Goal: Communication & Community: Answer question/provide support

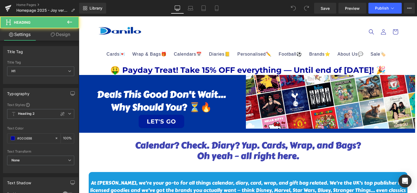
click at [261, 67] on div "🤑 Payday Treat! Take 15% OFF everything — Until end of [DATE]! 🎉 Heading" at bounding box center [248, 70] width 338 height 9
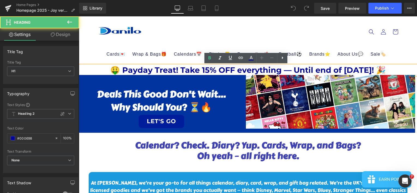
click at [381, 68] on h1 "🤑 Payday Treat! Take 15% OFF everything — Until end of [DATE]! 🎉" at bounding box center [248, 70] width 338 height 9
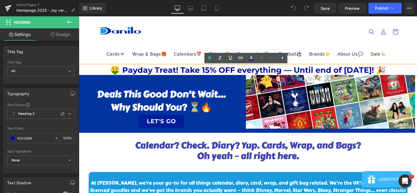
click at [178, 35] on header "Cards💌 Age🎂 Age [DEMOGRAPHIC_DATA] Age [DEMOGRAPHIC_DATA] Age [DEMOGRAPHIC_DATA…" at bounding box center [248, 40] width 328 height 49
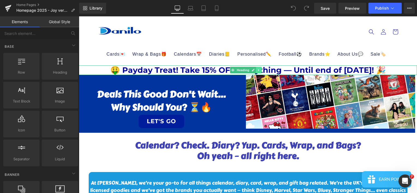
click at [258, 70] on icon at bounding box center [258, 70] width 1 height 2
click at [262, 71] on icon at bounding box center [261, 70] width 3 height 3
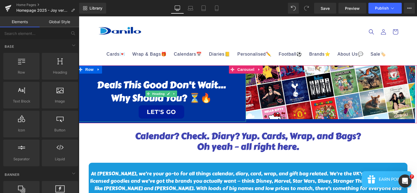
drag, startPoint x: 173, startPoint y: 87, endPoint x: 212, endPoint y: 93, distance: 39.8
click at [173, 87] on h1 "Deals this good don’t wait…" at bounding box center [161, 85] width 169 height 13
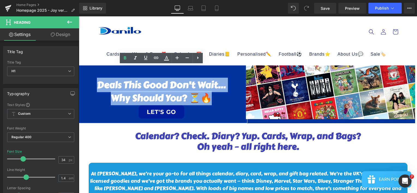
drag, startPoint x: 212, startPoint y: 96, endPoint x: 98, endPoint y: 88, distance: 114.3
click at [98, 88] on div "Deals this good don’t wait… why shou ld you? ⏳🔥 LET'S GO" at bounding box center [161, 94] width 169 height 57
paste div
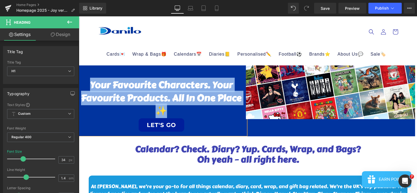
drag, startPoint x: 169, startPoint y: 110, endPoint x: 90, endPoint y: 87, distance: 82.7
click at [90, 87] on h1 "Your Favourite Characters. Your Favourite Products. All in One Place ✨" at bounding box center [161, 98] width 169 height 39
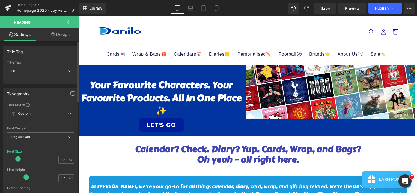
drag, startPoint x: 23, startPoint y: 158, endPoint x: 18, endPoint y: 159, distance: 5.0
click at [18, 159] on span at bounding box center [17, 158] width 5 height 5
click at [17, 159] on span at bounding box center [17, 158] width 5 height 5
click at [17, 159] on span at bounding box center [15, 158] width 5 height 5
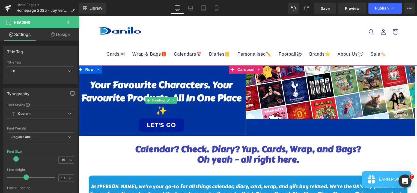
click at [173, 110] on h1 "Your Favourite Characters. Your Favourite Products. All in One Place ✨" at bounding box center [161, 98] width 169 height 39
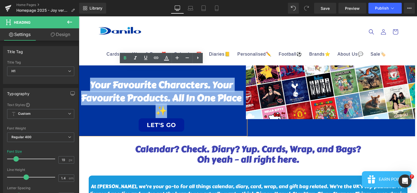
drag, startPoint x: 173, startPoint y: 110, endPoint x: 89, endPoint y: 90, distance: 86.6
click at [89, 90] on h1 "Your Favourite Characters. Your Favourite Products. All in One Place ✨" at bounding box center [161, 98] width 169 height 39
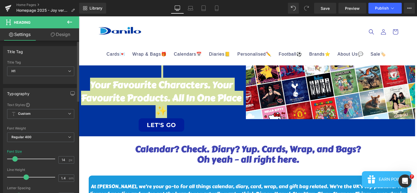
click at [13, 159] on span at bounding box center [14, 158] width 5 height 5
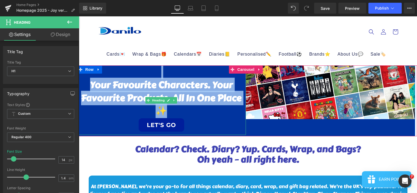
click at [113, 95] on h1 "Your Favourite Characters. Your Favourite Products. All in One Place ✨" at bounding box center [161, 98] width 169 height 39
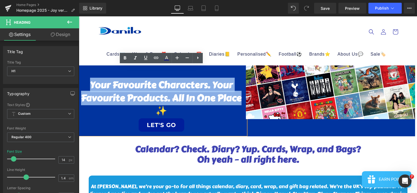
drag, startPoint x: 241, startPoint y: 99, endPoint x: 89, endPoint y: 86, distance: 152.1
click at [89, 86] on h1 "Your Favourite Characters. Your Favourite Products. All in One Place ✨" at bounding box center [161, 98] width 169 height 39
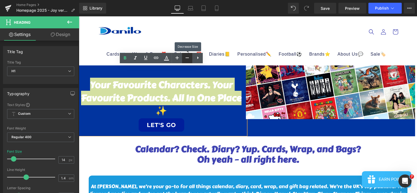
click at [186, 59] on icon at bounding box center [187, 58] width 7 height 7
type input "10"
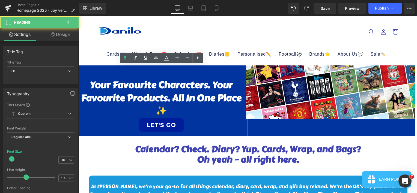
click at [200, 119] on h1 "LET'S GO" at bounding box center [161, 125] width 169 height 14
click at [203, 97] on h1 "Your Favourite Characters. Your Favourite Products. All in One Place ✨" at bounding box center [161, 98] width 169 height 39
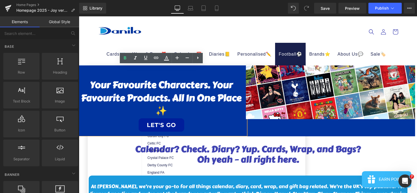
click at [290, 35] on header "Cards💌 Age🎂 Age [DEMOGRAPHIC_DATA] Age [DEMOGRAPHIC_DATA] Age [DEMOGRAPHIC_DATA…" at bounding box center [248, 40] width 328 height 49
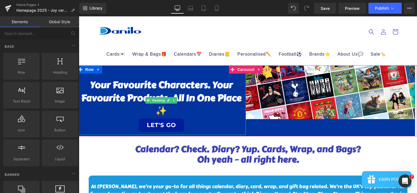
click at [228, 98] on h1 "Your Favourite Characters. Your Favourite Products. All in One Place ✨" at bounding box center [161, 98] width 169 height 39
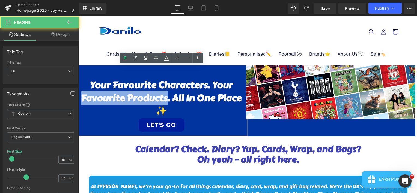
drag, startPoint x: 167, startPoint y: 97, endPoint x: 79, endPoint y: 97, distance: 88.2
click at [79, 97] on h1 "Your Favourite Characters. Your Favourite Products. All in One Place ✨" at bounding box center [161, 98] width 169 height 39
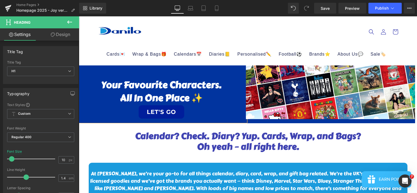
drag, startPoint x: 205, startPoint y: 98, endPoint x: 99, endPoint y: 88, distance: 106.9
click at [99, 88] on div "Your Favourite Characters. All in One Place ✨ LET'S GO" at bounding box center [161, 94] width 169 height 57
click at [67, 74] on span "H1" at bounding box center [40, 72] width 67 height 10
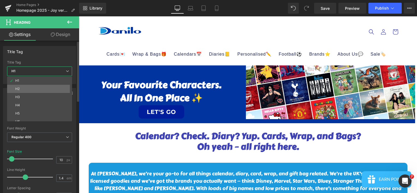
click at [59, 87] on li "H2" at bounding box center [40, 89] width 67 height 8
type input "24"
type input "1.3"
type input "0.6"
type input "#000698"
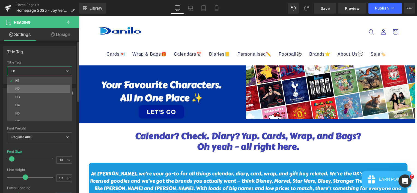
type input "100"
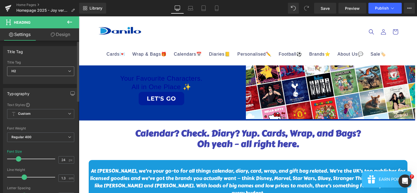
click at [69, 72] on icon at bounding box center [69, 71] width 3 height 3
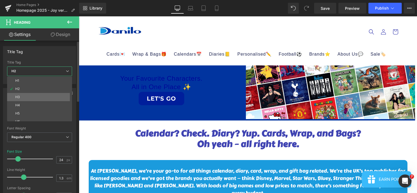
click at [60, 94] on li "H3" at bounding box center [40, 97] width 67 height 8
type input "18"
type input "100"
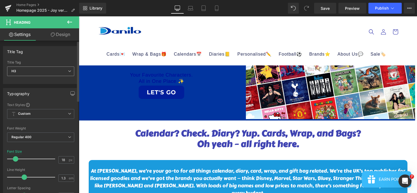
click at [67, 73] on span "H3" at bounding box center [40, 72] width 67 height 10
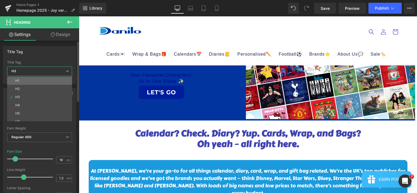
click at [60, 83] on li "H1" at bounding box center [40, 81] width 67 height 8
type input "10"
type input "1.4"
type input "0"
type input "#ffffff"
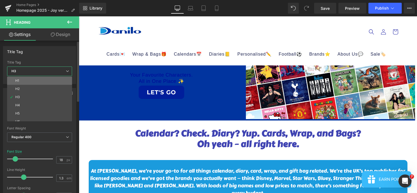
type input "100"
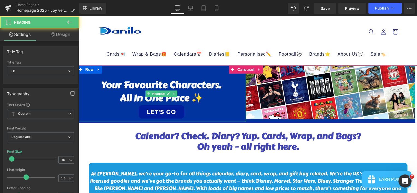
click at [162, 72] on h1 at bounding box center [161, 72] width 169 height 13
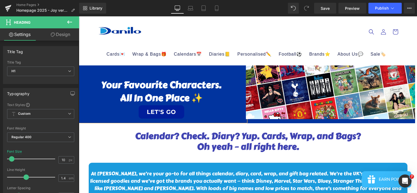
click at [95, 87] on h1 "Your Favourite Characters." at bounding box center [161, 85] width 169 height 13
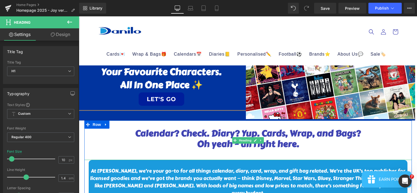
click at [160, 128] on span "Calendar? Check. Diary? Yup. Cards, Wrap, and Bags?" at bounding box center [248, 133] width 226 height 13
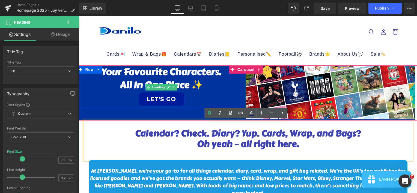
click at [206, 85] on h1 "All in One Place ✨" at bounding box center [161, 85] width 169 height 13
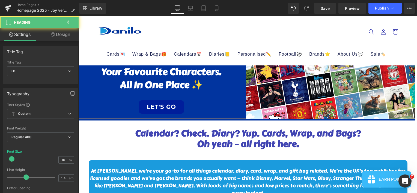
click at [100, 72] on h1 "Your Favourite Characters." at bounding box center [161, 72] width 169 height 13
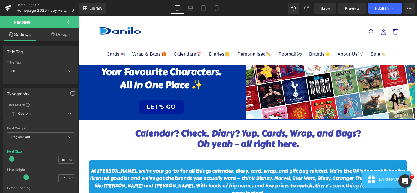
click at [60, 34] on link "Design" at bounding box center [61, 34] width 40 height 12
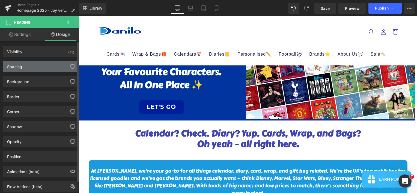
click at [40, 66] on div "Spacing" at bounding box center [40, 66] width 75 height 10
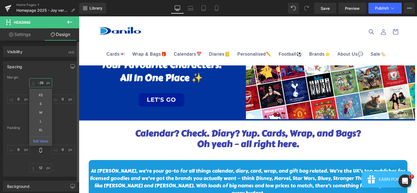
drag, startPoint x: 47, startPoint y: 82, endPoint x: 32, endPoint y: 81, distance: 14.5
click at [32, 81] on input "-26" at bounding box center [40, 82] width 23 height 9
type input "0"
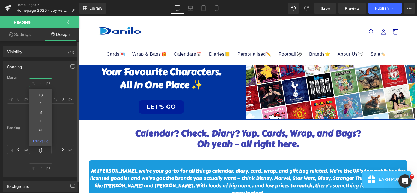
type input "5"
type input "10"
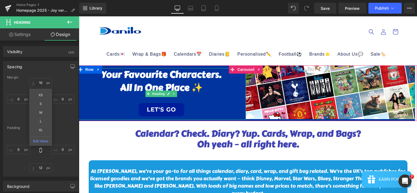
click at [179, 100] on div at bounding box center [161, 98] width 169 height 8
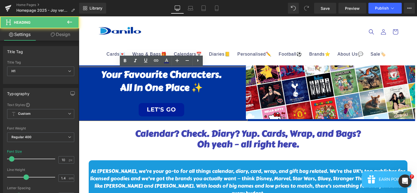
click at [192, 99] on div at bounding box center [161, 98] width 169 height 8
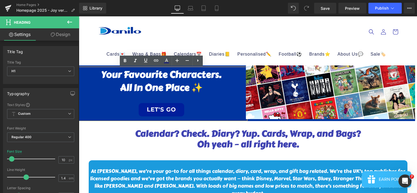
click at [167, 98] on div at bounding box center [161, 98] width 169 height 8
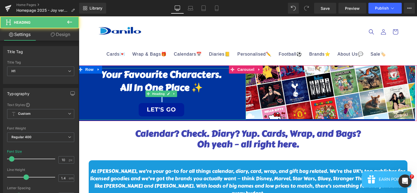
click at [165, 100] on div at bounding box center [161, 98] width 169 height 8
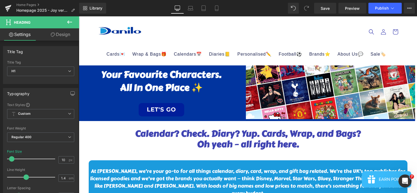
click at [67, 33] on link "Design" at bounding box center [61, 34] width 40 height 12
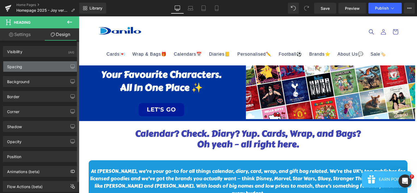
click at [52, 63] on div "Spacing" at bounding box center [40, 66] width 75 height 10
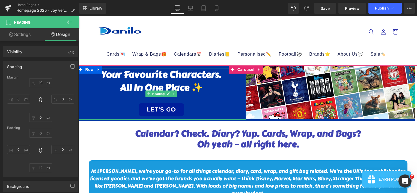
click at [163, 99] on div at bounding box center [161, 98] width 169 height 8
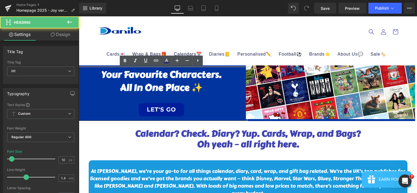
click at [192, 99] on div at bounding box center [161, 98] width 169 height 8
click at [173, 96] on div at bounding box center [161, 98] width 169 height 8
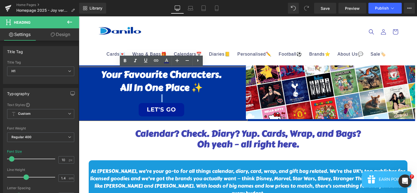
click at [165, 96] on div at bounding box center [161, 98] width 169 height 8
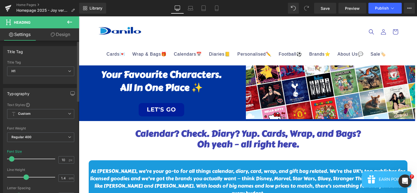
type input "9"
click at [11, 159] on span at bounding box center [10, 158] width 5 height 5
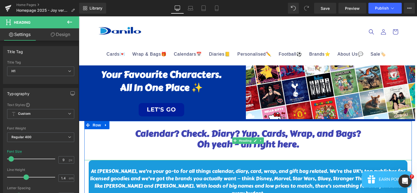
click at [368, 141] on h1 "Oh yeah – all right here." at bounding box center [248, 144] width 328 height 10
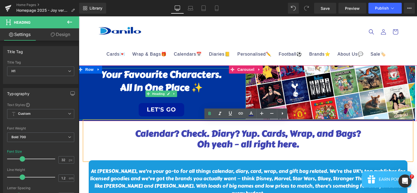
click at [177, 111] on link "LET'S GO" at bounding box center [162, 109] width 46 height 13
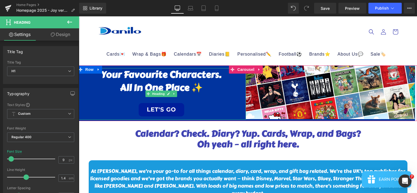
click at [141, 113] on link "LET'S GO" at bounding box center [162, 109] width 46 height 13
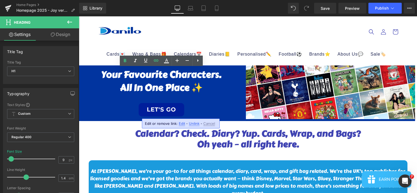
click at [60, 31] on link "Design" at bounding box center [61, 34] width 40 height 12
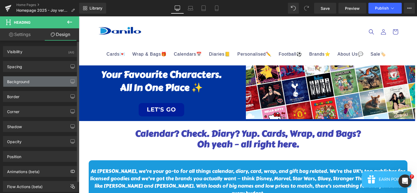
click at [44, 81] on div "Background" at bounding box center [40, 81] width 75 height 10
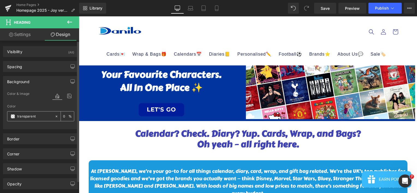
click at [45, 115] on input "transparent" at bounding box center [34, 117] width 35 height 6
click at [56, 117] on icon at bounding box center [57, 117] width 4 height 4
click at [44, 117] on input "none" at bounding box center [34, 117] width 35 height 6
click at [13, 117] on span at bounding box center [13, 116] width 4 height 4
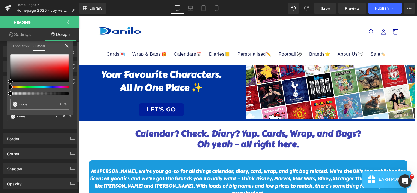
type input "#e8e7e7"
type input "100"
type input "#e8e7e7"
type input "100"
click at [11, 57] on div at bounding box center [39, 67] width 59 height 27
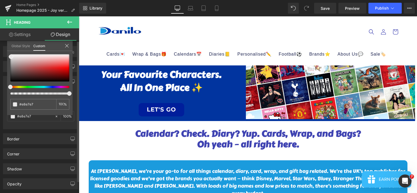
type input "#e7e7e8"
click at [46, 86] on div at bounding box center [37, 87] width 59 height 2
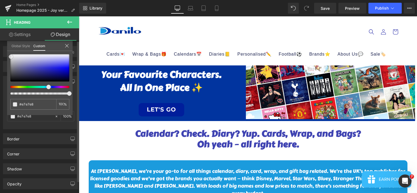
type input "#7373dd"
click at [46, 63] on div at bounding box center [39, 67] width 59 height 27
type input "#4444de"
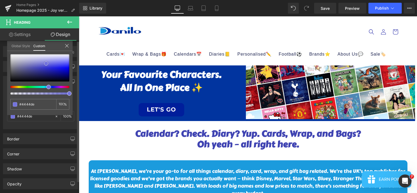
click at [52, 66] on div at bounding box center [39, 67] width 59 height 27
type input "#2424b1"
click at [49, 70] on div at bounding box center [39, 67] width 59 height 27
type input "#3232a3"
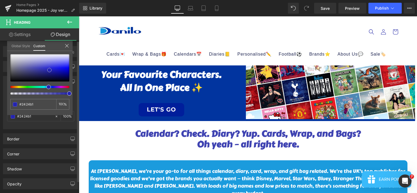
type input "#3232a3"
click at [41, 70] on div at bounding box center [39, 67] width 59 height 27
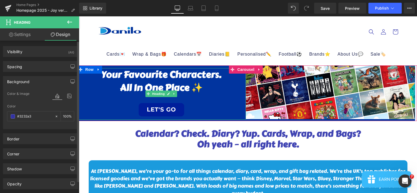
click at [144, 114] on link "LET'S GO" at bounding box center [162, 109] width 46 height 13
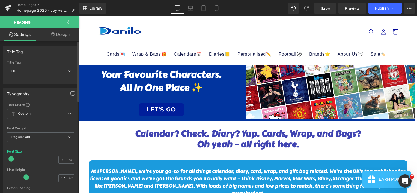
click at [76, 73] on div "Title Tag H1 H2 H3 H4 H5 H6 Title Tag H1 H1 H2 H3 H4 H5 H6" at bounding box center [41, 63] width 82 height 42
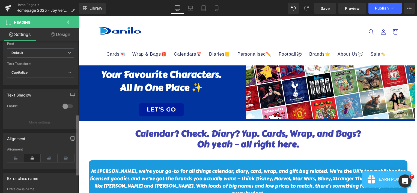
scroll to position [183, 0]
click at [75, 145] on div "Title Tag H1 H2 H3 H4 H5 H6 Title Tag H1 H1 H2 H3 H4 H5 H6 Typography Text Styl…" at bounding box center [39, 118] width 79 height 155
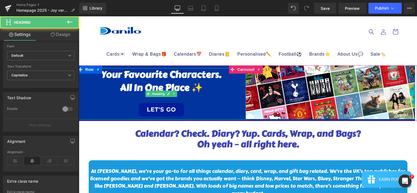
click at [149, 114] on link "LET'S GO" at bounding box center [162, 109] width 46 height 13
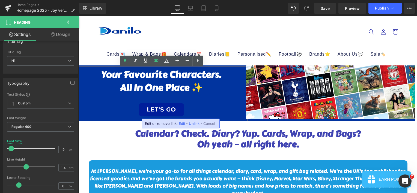
scroll to position [0, 0]
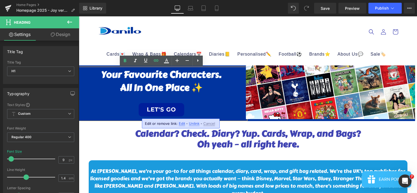
click at [74, 46] on div "Title Tag H1 H2 H3 H4 H5 H6 Title Tag H1 H1 H2 H3 H4 H5 H6 Typography Text Styl…" at bounding box center [39, 118] width 79 height 155
click at [67, 34] on link "Design" at bounding box center [61, 34] width 40 height 12
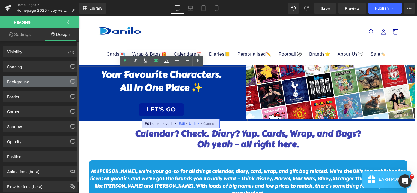
click at [44, 81] on div "Background" at bounding box center [40, 81] width 75 height 10
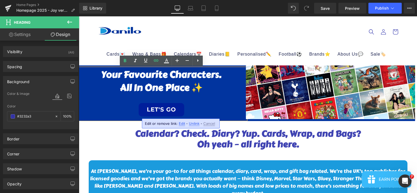
click at [179, 108] on link "LET'S GO" at bounding box center [162, 109] width 46 height 13
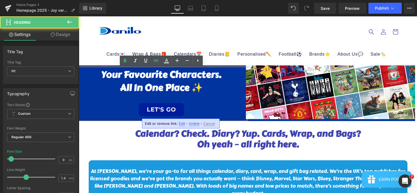
click at [181, 111] on link "LET'S GO" at bounding box center [162, 109] width 46 height 13
click at [186, 112] on h1 "LET'S GO" at bounding box center [161, 109] width 169 height 14
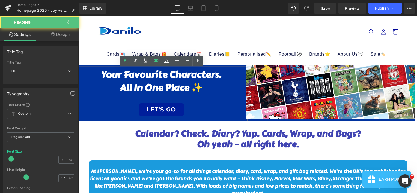
click at [180, 112] on link "LET'S GO" at bounding box center [162, 109] width 46 height 13
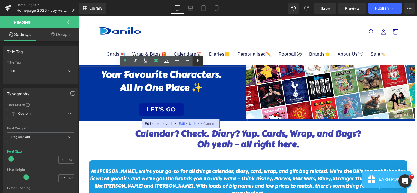
click at [197, 63] on icon at bounding box center [198, 60] width 7 height 7
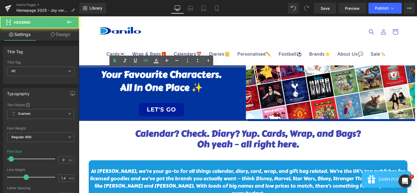
click at [182, 107] on link "LET'S GO" at bounding box center [162, 109] width 46 height 13
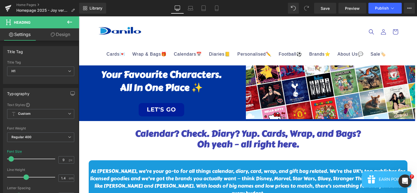
click at [61, 35] on link "Design" at bounding box center [61, 34] width 40 height 12
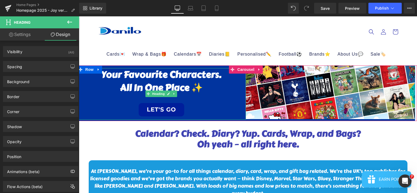
click at [143, 111] on link "LET'S GO" at bounding box center [162, 109] width 46 height 13
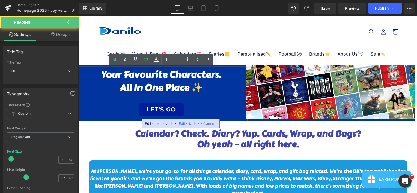
click at [172, 86] on h1 "All in One Place ✨" at bounding box center [161, 87] width 169 height 13
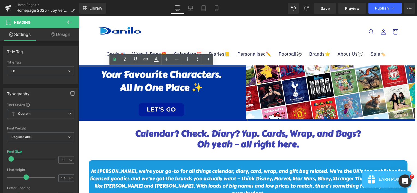
click at [170, 32] on header "Cards💌 Age🎂 Age [DEMOGRAPHIC_DATA] Age [DEMOGRAPHIC_DATA] Age [DEMOGRAPHIC_DATA…" at bounding box center [248, 40] width 328 height 49
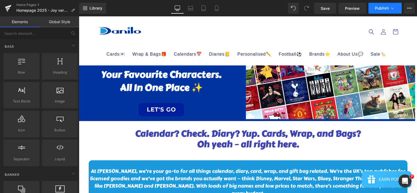
click at [390, 7] on icon at bounding box center [392, 7] width 5 height 5
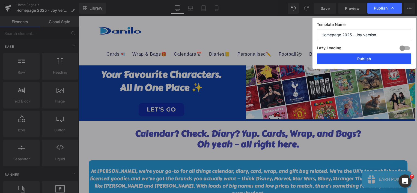
click at [367, 62] on button "Publish" at bounding box center [364, 59] width 94 height 11
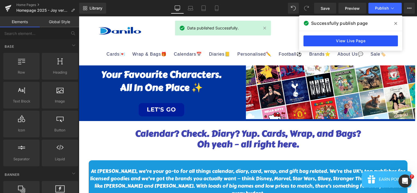
click at [333, 40] on link "View Live Page" at bounding box center [351, 40] width 94 height 11
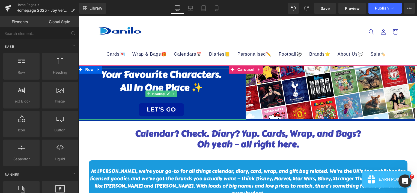
click at [103, 78] on h1 "Your Favourite Characters." at bounding box center [161, 74] width 169 height 13
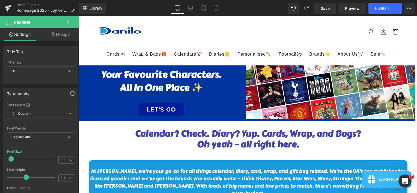
click at [64, 31] on link "Design" at bounding box center [61, 34] width 40 height 12
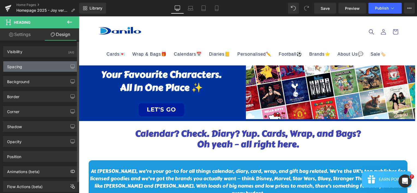
type input "10"
type input "0"
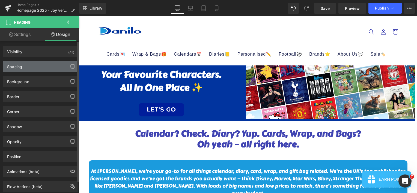
type input "0"
type input "12"
type input "0"
click at [47, 68] on div "Spacing" at bounding box center [40, 66] width 75 height 10
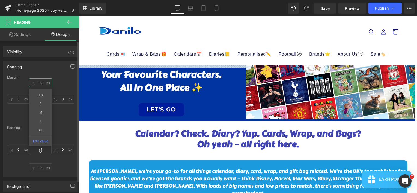
click at [38, 84] on input "10" at bounding box center [40, 82] width 23 height 9
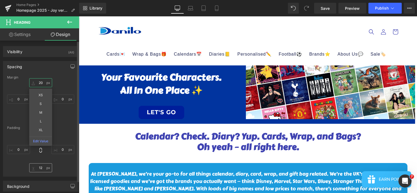
type input "20"
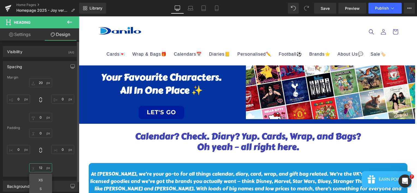
click at [42, 169] on input "12" at bounding box center [40, 168] width 23 height 9
type input "0"
click at [58, 168] on div "0px 0 0px 0 0 0 XS S M L XL Edit Value 0px 0" at bounding box center [40, 151] width 67 height 44
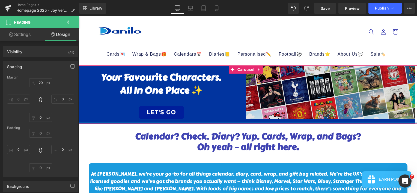
drag, startPoint x: 262, startPoint y: 123, endPoint x: 262, endPoint y: 119, distance: 4.4
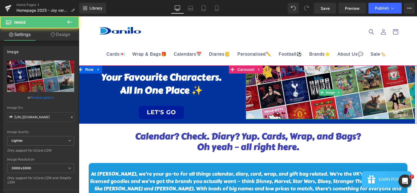
click at [267, 117] on img at bounding box center [330, 93] width 169 height 54
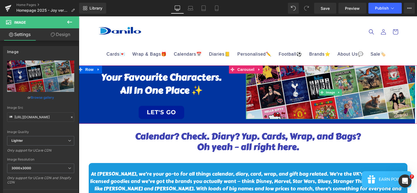
drag, startPoint x: 246, startPoint y: 118, endPoint x: 257, endPoint y: 115, distance: 12.0
click at [240, 118] on div "Your Favourite Characters. All in One Place ✨ LET'S GO Heading Image Row" at bounding box center [246, 95] width 338 height 58
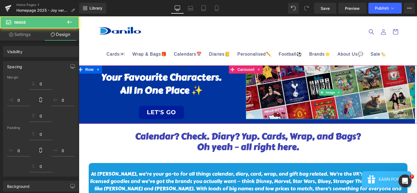
click at [257, 115] on img at bounding box center [330, 93] width 169 height 54
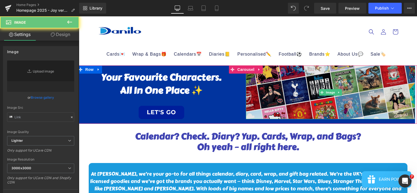
type input "[URL][DOMAIN_NAME]"
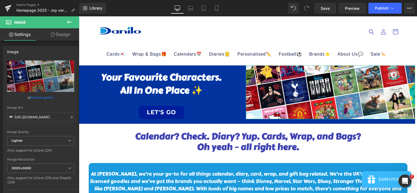
click at [66, 39] on link "Design" at bounding box center [61, 34] width 40 height 12
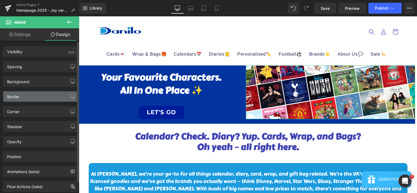
click at [42, 97] on div "Border" at bounding box center [40, 96] width 75 height 10
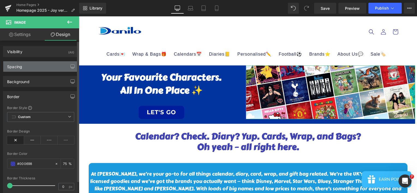
click at [51, 64] on div "Spacing" at bounding box center [40, 66] width 75 height 10
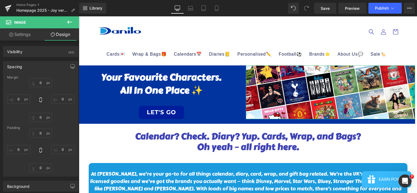
click at [31, 32] on link "Settings" at bounding box center [20, 34] width 40 height 12
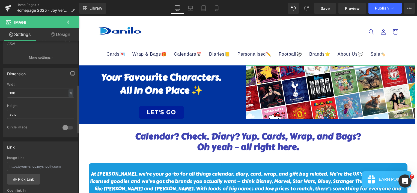
scroll to position [138, 0]
click at [70, 126] on div at bounding box center [67, 128] width 13 height 9
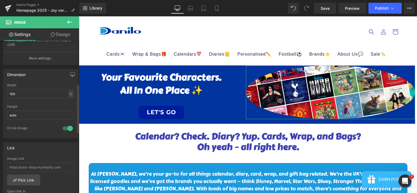
drag, startPoint x: 67, startPoint y: 129, endPoint x: 24, endPoint y: 131, distance: 42.6
click at [24, 131] on div "Circle Image" at bounding box center [40, 132] width 67 height 12
click at [67, 128] on div at bounding box center [67, 128] width 13 height 9
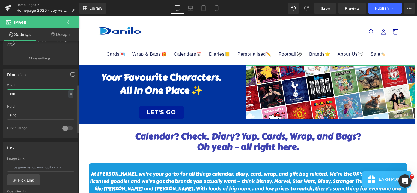
click at [33, 94] on input "100" at bounding box center [40, 94] width 67 height 9
drag, startPoint x: 33, startPoint y: 94, endPoint x: 4, endPoint y: 90, distance: 29.4
click at [4, 90] on div "100% Width 100 % % px auto Height auto 0 Circle Image" at bounding box center [40, 111] width 75 height 55
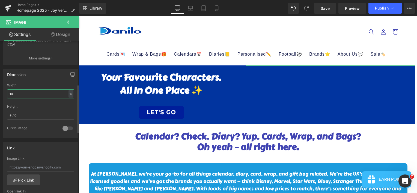
type input "100"
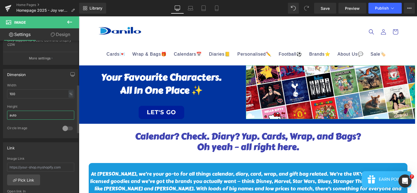
click at [20, 114] on input "auto" at bounding box center [40, 115] width 67 height 9
drag, startPoint x: 20, startPoint y: 114, endPoint x: 0, endPoint y: 114, distance: 19.7
click at [0, 114] on html "You are previewing how the will restyle your page. You can not edit Elements in…" at bounding box center [208, 96] width 417 height 193
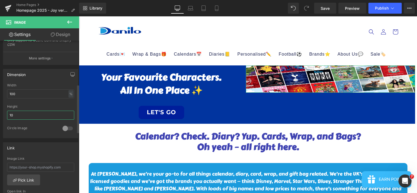
type input "1"
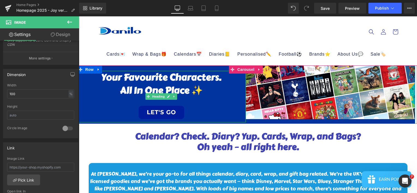
drag, startPoint x: 239, startPoint y: 119, endPoint x: 200, endPoint y: 120, distance: 38.8
click at [239, 119] on div "Your Favourite Characters. All in One Place ✨ LET'S GO" at bounding box center [161, 96] width 169 height 51
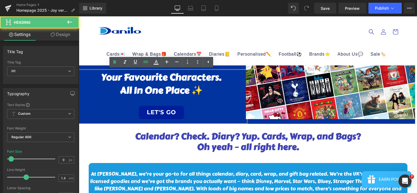
click at [186, 120] on div "Your Favourite Characters. All in One Place ✨ LET'S GO" at bounding box center [161, 96] width 169 height 51
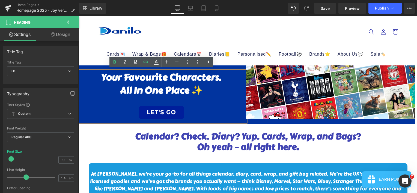
drag, startPoint x: 174, startPoint y: 124, endPoint x: 175, endPoint y: 121, distance: 3.4
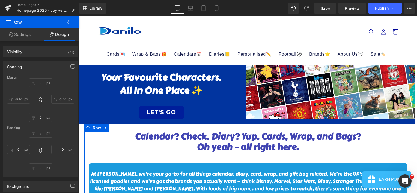
click at [225, 120] on div "Your Favourite Characters. All in One Place ✨ LET'S GO" at bounding box center [161, 96] width 169 height 51
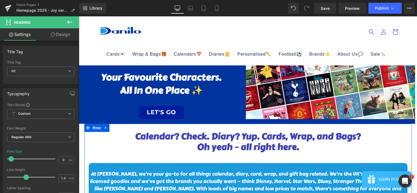
click at [63, 27] on button at bounding box center [69, 22] width 19 height 12
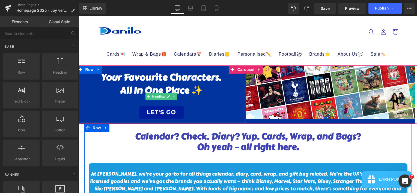
click at [119, 98] on div at bounding box center [161, 101] width 169 height 8
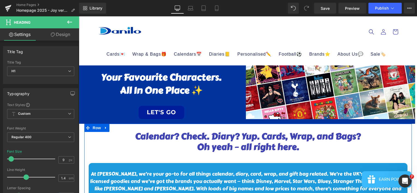
click at [69, 38] on link "Design" at bounding box center [61, 34] width 40 height 12
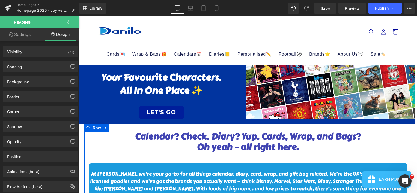
type input "20"
type input "0"
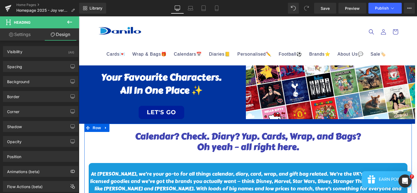
type input "0"
type input "12"
type input "0"
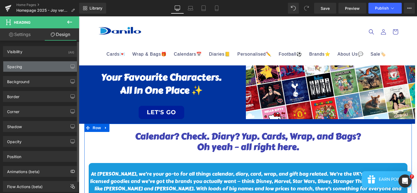
click at [48, 66] on div "Spacing" at bounding box center [40, 66] width 75 height 10
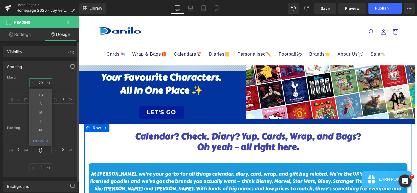
click at [41, 85] on input "20" at bounding box center [40, 82] width 23 height 9
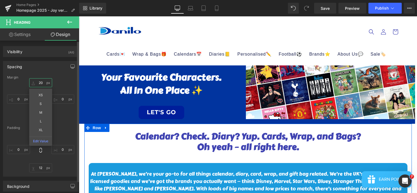
type input "2"
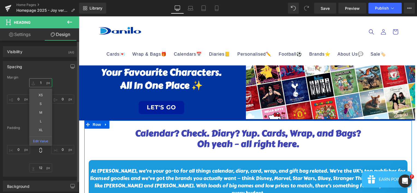
type input "10"
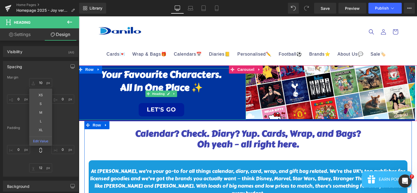
click at [236, 99] on div at bounding box center [161, 98] width 169 height 8
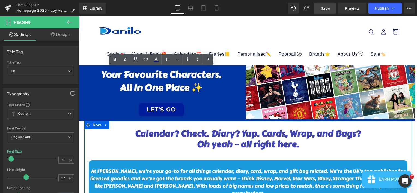
click at [326, 12] on link "Save" at bounding box center [325, 8] width 22 height 11
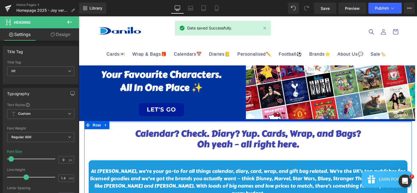
drag, startPoint x: 283, startPoint y: 121, endPoint x: 255, endPoint y: 121, distance: 28.1
click at [308, 105] on img at bounding box center [330, 93] width 169 height 54
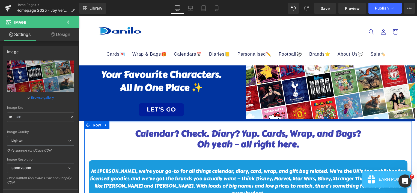
type input "[URL][DOMAIN_NAME]"
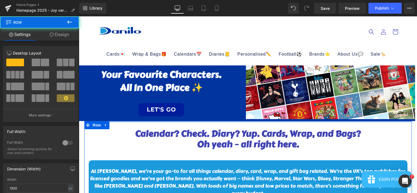
drag, startPoint x: 242, startPoint y: 121, endPoint x: 242, endPoint y: 118, distance: 3.3
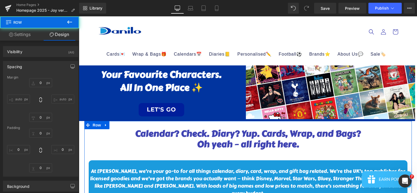
type input "0"
type input "S"
type input "0"
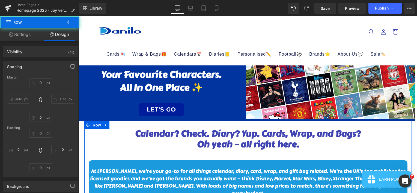
type input "0"
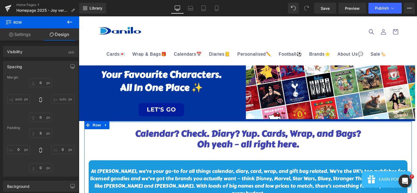
click at [243, 121] on div at bounding box center [248, 121] width 328 height 1
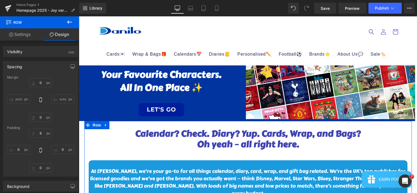
click at [243, 121] on div at bounding box center [248, 121] width 328 height 1
click at [55, 54] on div "Visibility (All)" at bounding box center [40, 51] width 75 height 10
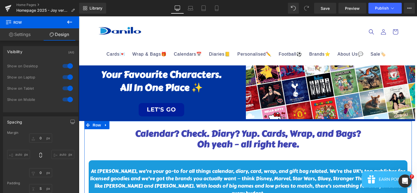
click at [64, 140] on div "0px 0 auto auto 0px 0 auto auto" at bounding box center [40, 156] width 67 height 44
click at [76, 142] on div "Spacing [GEOGRAPHIC_DATA] 0px 0 auto auto 0px 0 auto auto [GEOGRAPHIC_DATA] 13p…" at bounding box center [41, 172] width 82 height 120
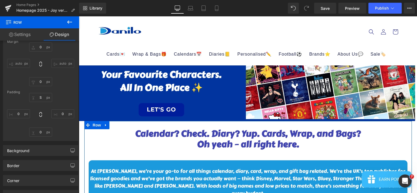
scroll to position [173, 0]
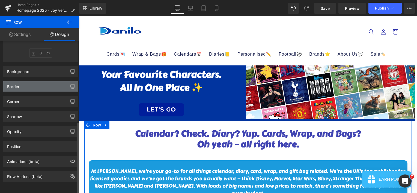
click at [54, 84] on div "Border" at bounding box center [40, 86] width 75 height 10
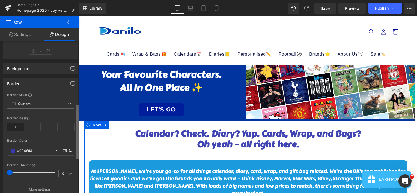
scroll to position [280, 0]
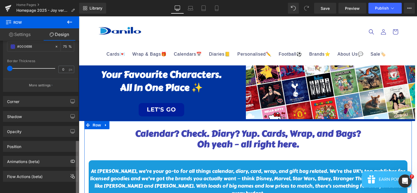
click at [78, 168] on b at bounding box center [77, 168] width 3 height 54
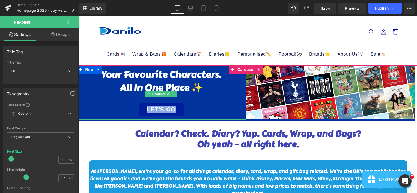
drag, startPoint x: 190, startPoint y: 111, endPoint x: 126, endPoint y: 104, distance: 63.7
click at [126, 104] on h1 "LET'S GO" at bounding box center [161, 109] width 169 height 14
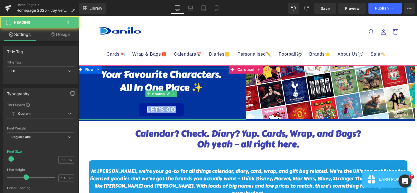
click at [179, 108] on link "LET'S GO" at bounding box center [162, 109] width 46 height 13
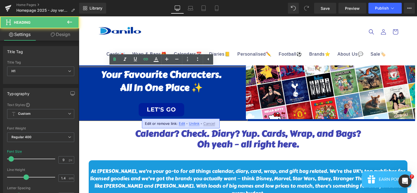
click at [159, 103] on link "LET'S GO" at bounding box center [162, 109] width 46 height 13
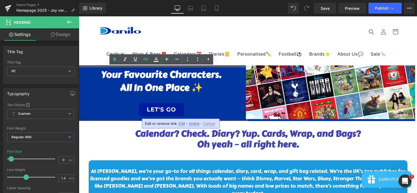
click at [139, 111] on link "LET'S GO" at bounding box center [162, 109] width 46 height 13
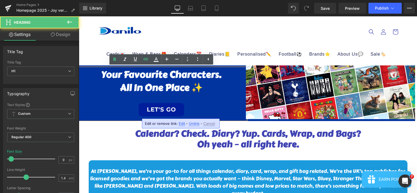
click at [123, 99] on div at bounding box center [161, 98] width 169 height 8
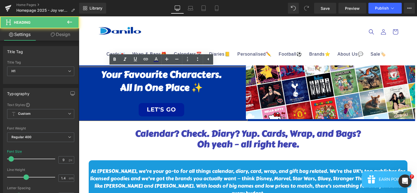
click at [127, 90] on h1 "All in One Place ✨" at bounding box center [161, 87] width 169 height 13
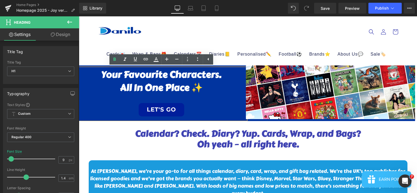
click at [146, 105] on link "LET'S GO" at bounding box center [162, 109] width 46 height 13
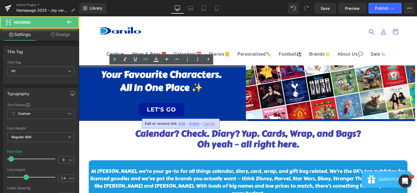
click at [146, 105] on link "LET'S GO" at bounding box center [162, 109] width 46 height 13
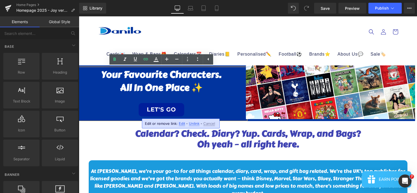
click at [212, 29] on header "Cards💌 Age🎂 Age [DEMOGRAPHIC_DATA] Age [DEMOGRAPHIC_DATA] Age [DEMOGRAPHIC_DATA…" at bounding box center [248, 40] width 328 height 49
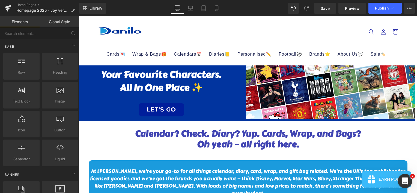
drag, startPoint x: 406, startPoint y: 179, endPoint x: 209, endPoint y: 106, distance: 210.7
click html
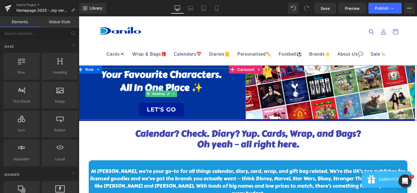
click at [182, 111] on link "LET'S GO" at bounding box center [162, 109] width 46 height 13
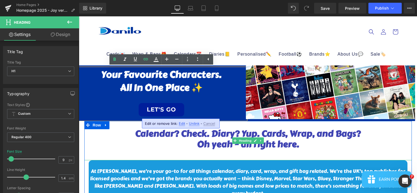
click at [376, 156] on div at bounding box center [248, 154] width 328 height 8
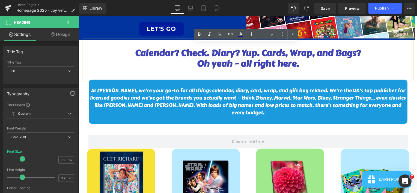
scroll to position [78, 0]
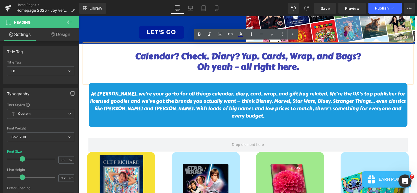
click at [285, 67] on span "Oh yeah – all right here." at bounding box center [248, 66] width 102 height 13
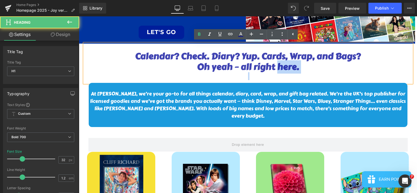
drag, startPoint x: 277, startPoint y: 69, endPoint x: 227, endPoint y: 74, distance: 50.5
click at [227, 74] on div "Calendar? Check. Diary? Yup. Cards, Wrap, and Bags? Oh yeah – all right here." at bounding box center [248, 63] width 328 height 39
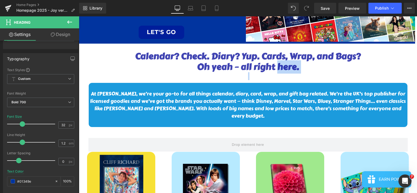
scroll to position [0, 0]
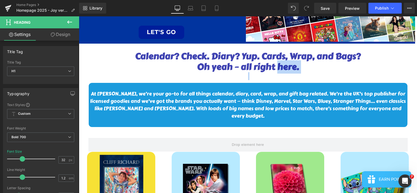
click at [78, 85] on b at bounding box center [78, 72] width 2 height 60
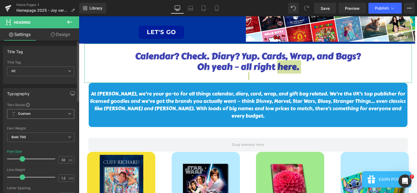
click at [65, 112] on span "Custom" at bounding box center [40, 114] width 67 height 10
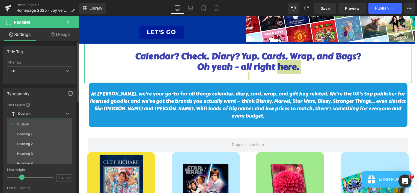
click at [65, 112] on span "Custom" at bounding box center [39, 114] width 65 height 10
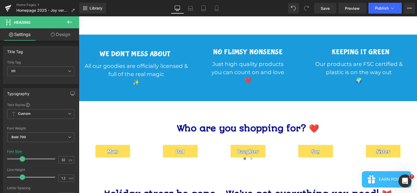
scroll to position [390, 0]
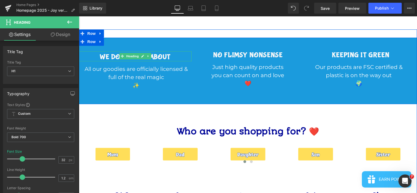
click at [171, 53] on h1 "WE DON'T MESS ABOUT" at bounding box center [135, 57] width 113 height 8
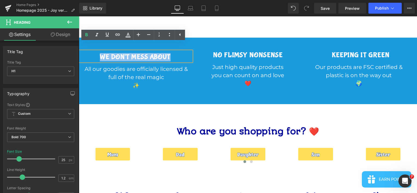
drag, startPoint x: 168, startPoint y: 50, endPoint x: 95, endPoint y: 53, distance: 72.7
click at [95, 53] on h1 "WE DON'T MESS ABOUT" at bounding box center [135, 57] width 113 height 8
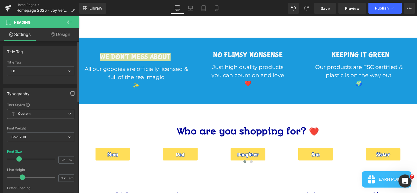
click at [69, 116] on span "Custom" at bounding box center [40, 114] width 67 height 10
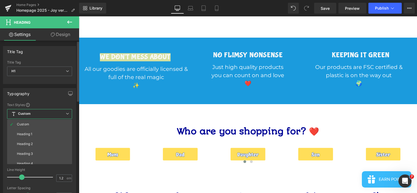
click at [69, 116] on span "Custom" at bounding box center [39, 114] width 65 height 10
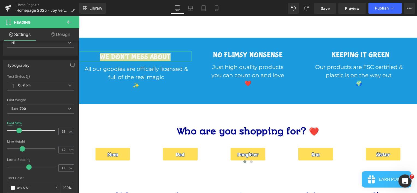
scroll to position [47, 0]
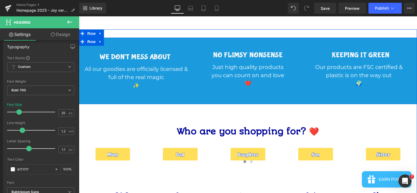
click at [413, 93] on div "WE DON'T MESS ABOUT Heading All our goodies are officially licensed & full of t…" at bounding box center [248, 71] width 338 height 67
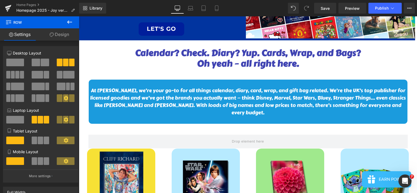
scroll to position [72, 0]
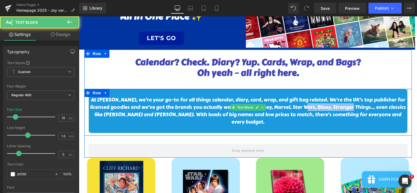
drag, startPoint x: 349, startPoint y: 104, endPoint x: 299, endPoint y: 110, distance: 50.4
click at [299, 110] on p "At [PERSON_NAME], we’re your go-to for all things calendar, diary, card, wrap, …" at bounding box center [248, 110] width 319 height 29
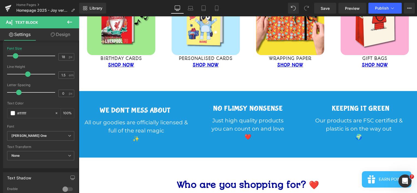
scroll to position [340, 0]
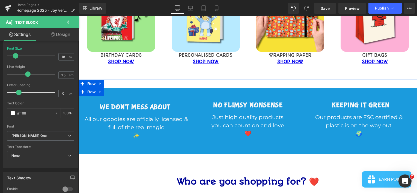
click at [169, 102] on div "WE DON'T MESS ABOUT Heading" at bounding box center [135, 107] width 113 height 10
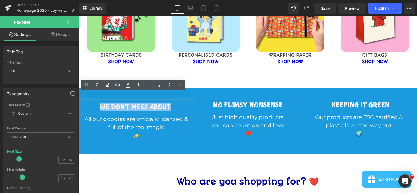
drag, startPoint x: 170, startPoint y: 100, endPoint x: 87, endPoint y: 103, distance: 83.3
click at [87, 103] on h1 "WE DON'T MESS ABOUT" at bounding box center [135, 107] width 113 height 8
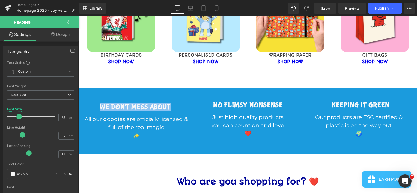
scroll to position [86, 0]
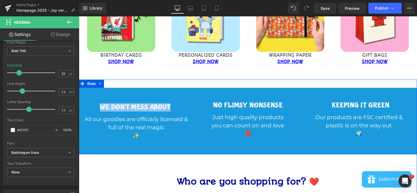
click at [80, 153] on div at bounding box center [248, 153] width 338 height 1
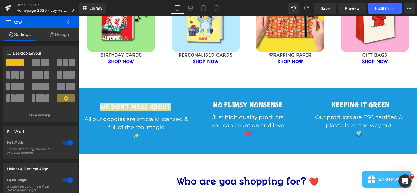
click at [70, 24] on icon at bounding box center [69, 22] width 7 height 7
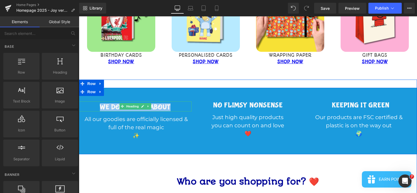
click at [116, 103] on h1 "WE DON'T MESS ABOUT" at bounding box center [135, 107] width 113 height 8
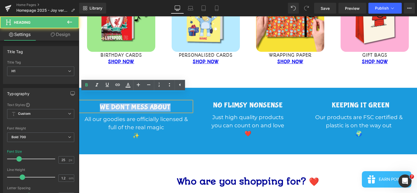
drag, startPoint x: 171, startPoint y: 100, endPoint x: 97, endPoint y: 101, distance: 74.0
click at [97, 103] on h1 "WE DON'T MESS ABOUT" at bounding box center [135, 107] width 113 height 8
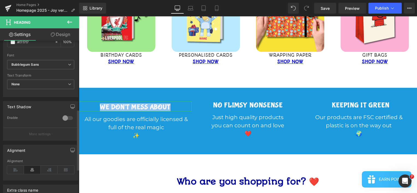
scroll to position [173, 0]
click at [75, 131] on button "More settings" at bounding box center [40, 135] width 75 height 13
click at [68, 64] on icon at bounding box center [69, 65] width 3 height 3
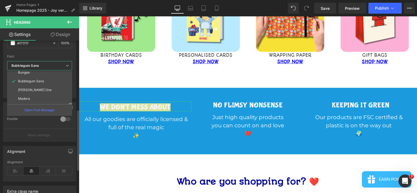
scroll to position [109, 0]
click at [73, 100] on div "Title Tag H1 H2 H3 H4 H5 H6 Title Tag H1 H1 H2 H3 H4 H5 H6 Typography Text Styl…" at bounding box center [39, 53] width 79 height 372
click at [57, 90] on li "[PERSON_NAME] One" at bounding box center [40, 89] width 67 height 9
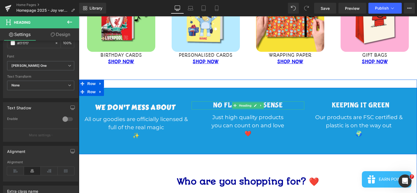
click at [275, 102] on h1 "NO FLIMSY NONSENSE" at bounding box center [248, 106] width 113 height 8
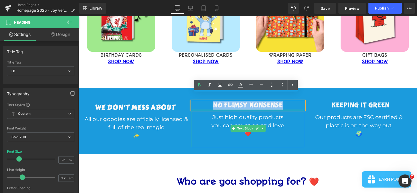
drag, startPoint x: 288, startPoint y: 97, endPoint x: 208, endPoint y: 103, distance: 80.2
click at [208, 103] on div "NO FLIMSY NONSENSE Heading Just high quality products you can count on and love…" at bounding box center [248, 125] width 113 height 46
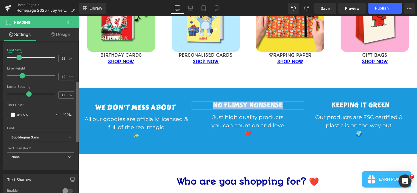
scroll to position [102, 0]
click at [77, 126] on b at bounding box center [77, 112] width 3 height 60
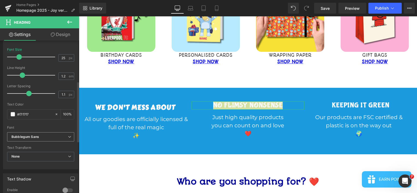
click at [69, 136] on icon at bounding box center [69, 136] width 3 height 3
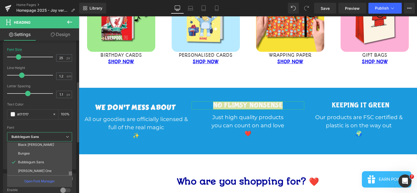
scroll to position [100, 0]
click at [72, 174] on b at bounding box center [70, 176] width 3 height 9
click at [57, 171] on li "[PERSON_NAME] One" at bounding box center [40, 169] width 67 height 9
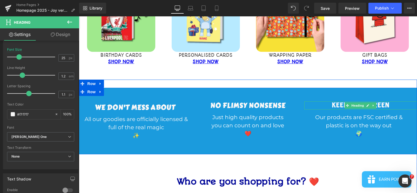
click at [381, 102] on h1 "KEEPING IT GREEN" at bounding box center [360, 106] width 113 height 8
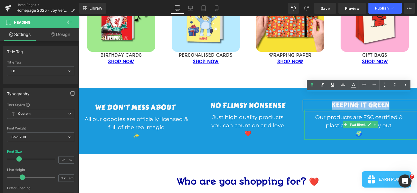
drag, startPoint x: 390, startPoint y: 99, endPoint x: 322, endPoint y: 106, distance: 67.8
click at [322, 106] on div "KEEPING IT GREEN Heading Our products are FSC certified & plastic is on the way…" at bounding box center [360, 121] width 113 height 38
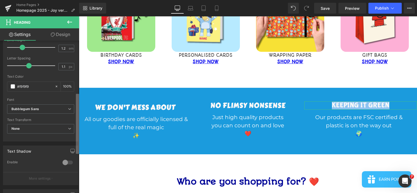
scroll to position [131, 0]
click at [78, 149] on b at bounding box center [77, 124] width 3 height 60
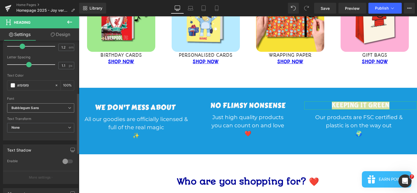
click at [67, 104] on span "Bubblegum Sans" at bounding box center [40, 108] width 67 height 10
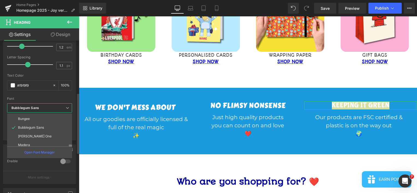
scroll to position [104, 0]
click at [71, 146] on ul "Default [GEOGRAPHIC_DATA] [GEOGRAPHIC_DATA] Actor Akaya Telivigala [GEOGRAPHIC_…" at bounding box center [39, 136] width 65 height 45
click at [54, 138] on li "[PERSON_NAME] One" at bounding box center [40, 136] width 67 height 9
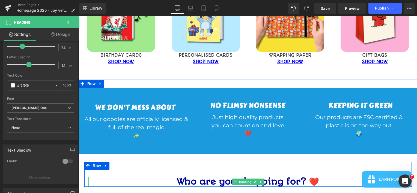
click at [227, 177] on h1 "Who are you shopping for? ❤️" at bounding box center [247, 182] width 319 height 10
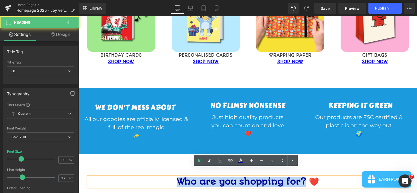
drag, startPoint x: 304, startPoint y: 174, endPoint x: 173, endPoint y: 176, distance: 131.9
click at [173, 177] on h1 "Who are you shopping for? ❤️" at bounding box center [247, 182] width 319 height 10
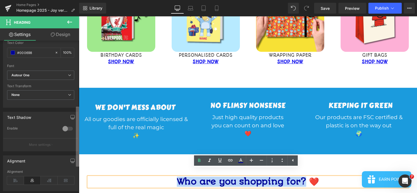
scroll to position [164, 0]
click at [78, 148] on b at bounding box center [77, 137] width 3 height 60
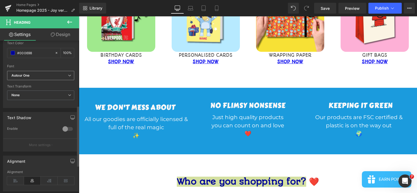
click at [69, 75] on icon at bounding box center [69, 75] width 3 height 3
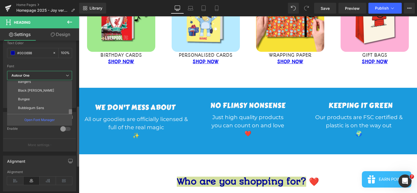
scroll to position [101, 0]
click at [72, 111] on b at bounding box center [70, 115] width 3 height 9
click at [58, 106] on li "[PERSON_NAME] One" at bounding box center [40, 107] width 67 height 9
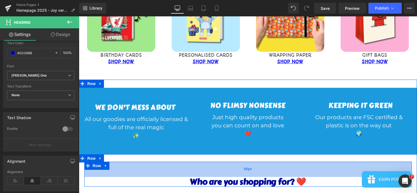
click at [337, 162] on div "56px" at bounding box center [248, 169] width 328 height 15
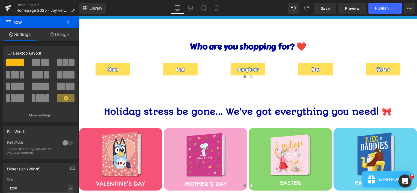
scroll to position [478, 0]
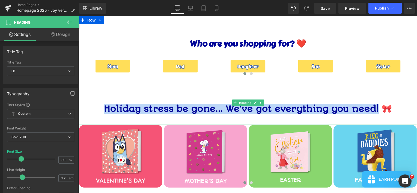
drag, startPoint x: 377, startPoint y: 101, endPoint x: 91, endPoint y: 99, distance: 286.1
click at [104, 104] on span "Holiday stress be gone... We've got everything you need! 🎀" at bounding box center [248, 109] width 288 height 10
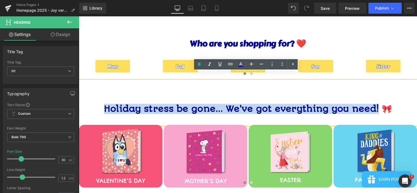
scroll to position [27, 0]
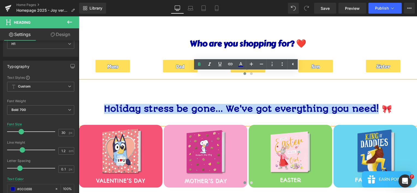
drag, startPoint x: 81, startPoint y: 148, endPoint x: 153, endPoint y: 159, distance: 72.7
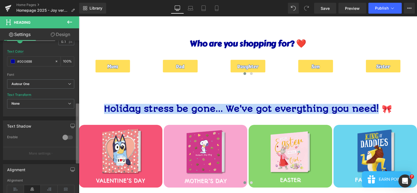
scroll to position [156, 0]
click at [76, 145] on b at bounding box center [77, 134] width 3 height 60
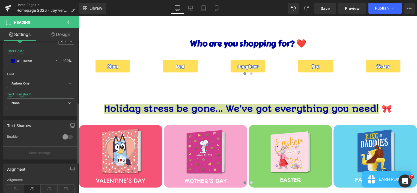
click at [66, 84] on b "Autour One" at bounding box center [39, 83] width 57 height 5
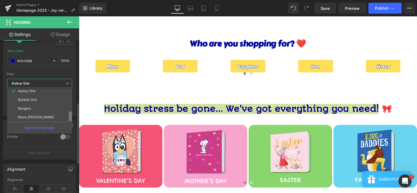
scroll to position [85, 0]
click at [71, 115] on b at bounding box center [70, 119] width 3 height 9
click at [70, 121] on b at bounding box center [70, 125] width 3 height 9
click at [54, 105] on li "[PERSON_NAME] One" at bounding box center [40, 106] width 67 height 9
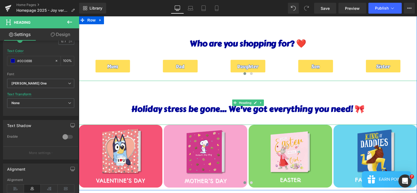
click at [395, 104] on h1 "Holiday stress be gone... We've got everything you need! 🎀" at bounding box center [248, 109] width 338 height 10
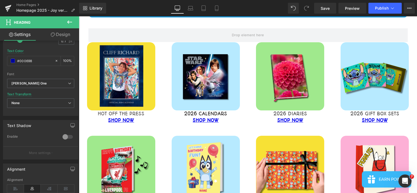
scroll to position [192, 0]
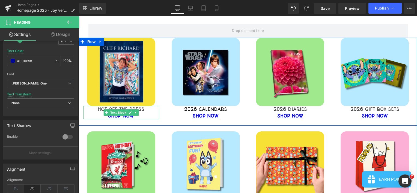
click at [144, 106] on div "HOT OFF THE PRESS" at bounding box center [121, 109] width 76 height 7
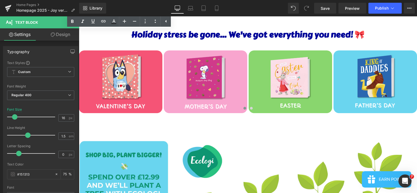
scroll to position [587, 0]
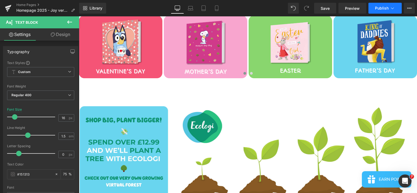
click at [383, 7] on span "Publish" at bounding box center [382, 8] width 14 height 4
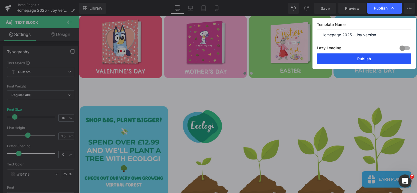
click at [357, 56] on button "Publish" at bounding box center [364, 59] width 94 height 11
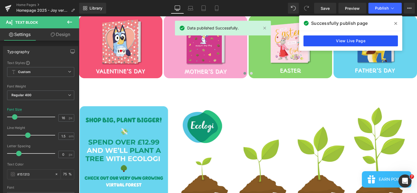
click at [311, 44] on link "View Live Page" at bounding box center [351, 40] width 94 height 11
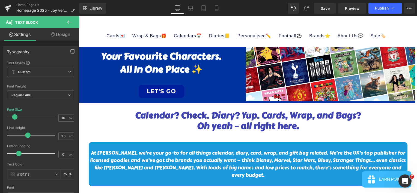
scroll to position [0, 0]
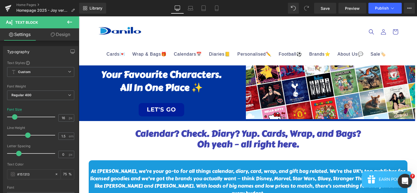
click at [401, 179] on icon "Open Intercom Messenger" at bounding box center [404, 180] width 9 height 9
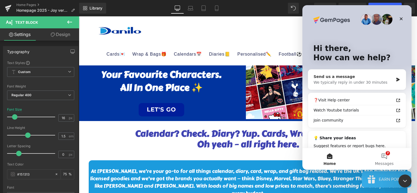
click at [382, 83] on div "We typically reply in under 30 minutes" at bounding box center [354, 83] width 80 height 6
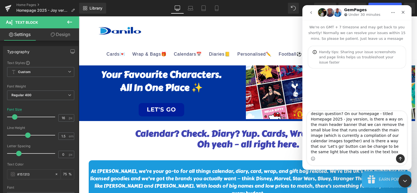
scroll to position [14, 0]
type textarea "hi wondering if you can please help with a design question? On our homepage - t…"
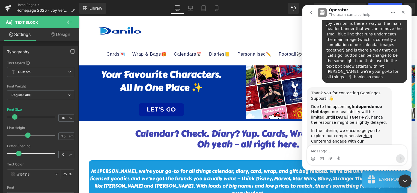
scroll to position [93, 0]
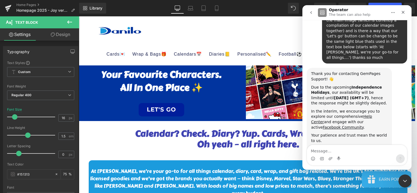
click at [313, 14] on icon "go back" at bounding box center [311, 12] width 4 height 4
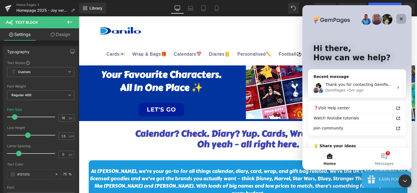
click at [400, 19] on icon "Close" at bounding box center [401, 19] width 4 height 4
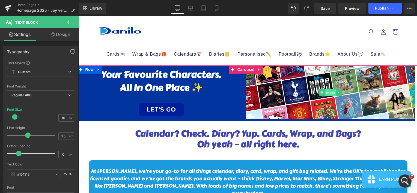
click at [326, 94] on span "Image" at bounding box center [330, 93] width 11 height 7
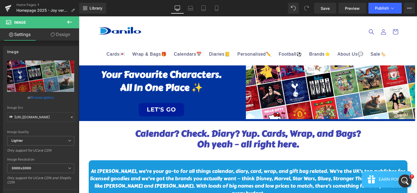
click at [64, 31] on link "Design" at bounding box center [61, 34] width 40 height 12
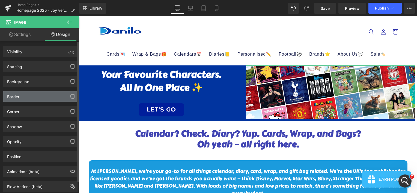
click at [49, 94] on div "Border" at bounding box center [40, 96] width 75 height 10
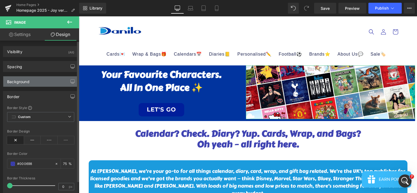
click at [48, 82] on div "Background" at bounding box center [40, 81] width 75 height 10
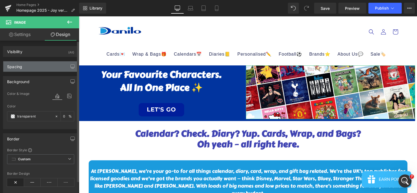
click at [49, 68] on div "Spacing" at bounding box center [40, 66] width 75 height 10
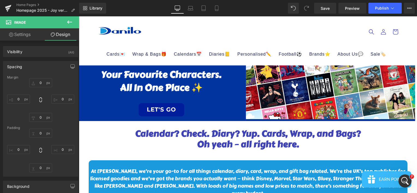
click at [70, 25] on icon at bounding box center [69, 22] width 7 height 7
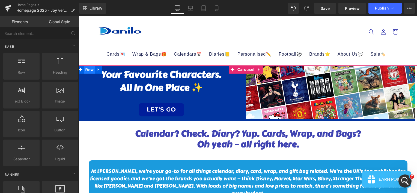
click at [88, 69] on span "Row" at bounding box center [89, 70] width 11 height 8
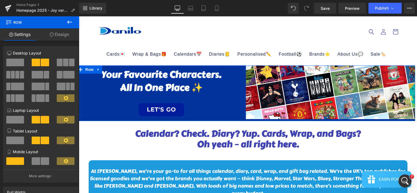
click at [64, 35] on link "Design" at bounding box center [60, 34] width 40 height 12
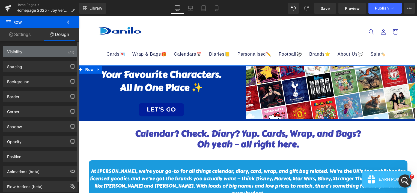
type input "0"
type input "5"
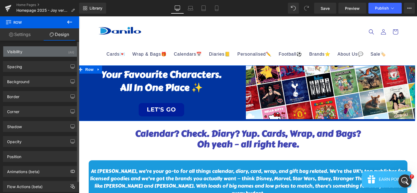
type input "0"
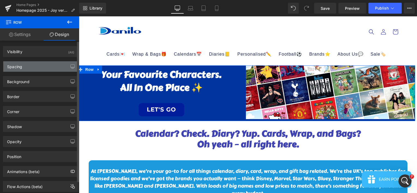
click at [49, 65] on div "Spacing" at bounding box center [40, 66] width 75 height 10
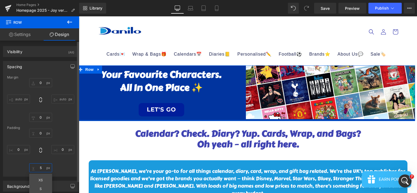
click at [42, 167] on input "5" at bounding box center [40, 168] width 23 height 9
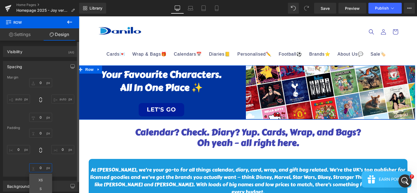
type input "0"
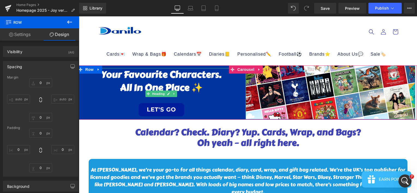
click at [164, 113] on link "LET'S GO" at bounding box center [162, 109] width 46 height 13
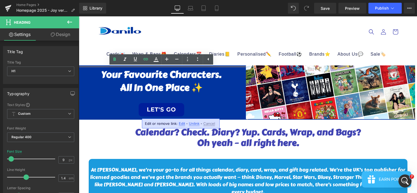
click at [182, 110] on link "LET'S GO" at bounding box center [162, 109] width 46 height 13
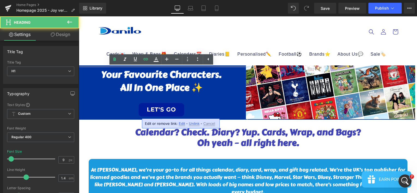
click at [101, 74] on h1 "Your Favourite Characters." at bounding box center [161, 74] width 169 height 13
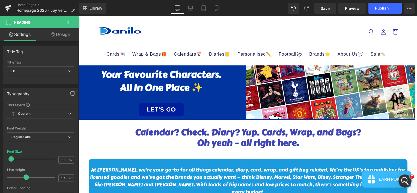
click at [69, 38] on link "Design" at bounding box center [61, 34] width 40 height 12
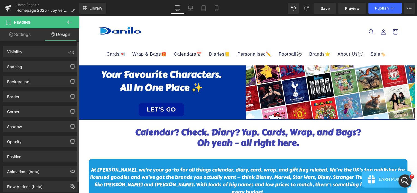
type input "10"
type input "0"
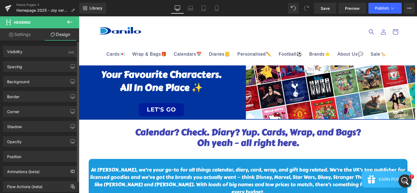
type input "0"
type input "12"
type input "0"
click at [50, 67] on div "Spacing" at bounding box center [40, 66] width 75 height 10
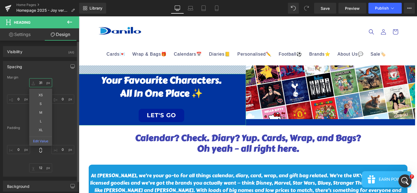
click at [41, 84] on input "31" at bounding box center [40, 82] width 23 height 9
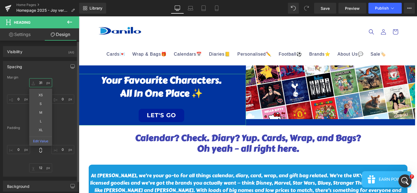
type input "3"
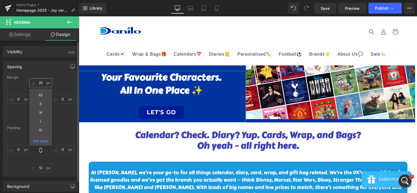
type input "20"
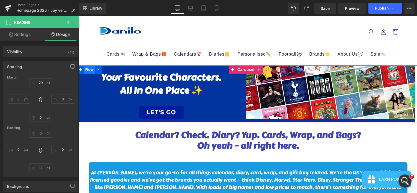
click at [89, 70] on span "Row" at bounding box center [89, 70] width 11 height 8
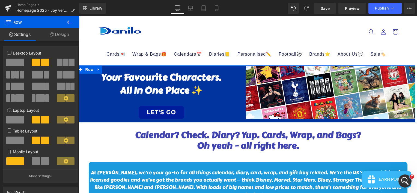
click at [61, 36] on link "Design" at bounding box center [60, 34] width 40 height 12
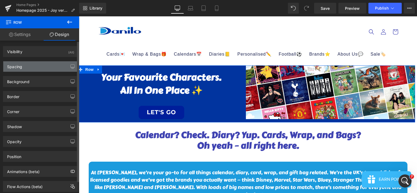
click at [51, 65] on div "Spacing" at bounding box center [40, 66] width 75 height 10
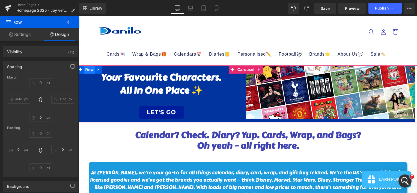
click at [93, 71] on span "Row" at bounding box center [89, 70] width 11 height 8
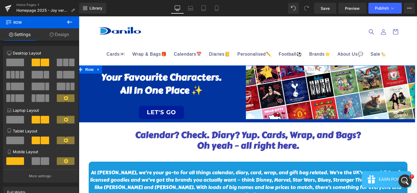
click at [62, 37] on link "Design" at bounding box center [60, 34] width 40 height 12
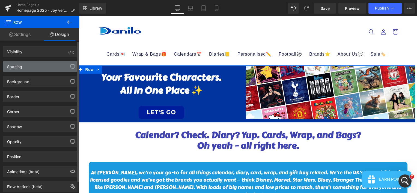
click at [48, 63] on div "Spacing" at bounding box center [40, 66] width 75 height 10
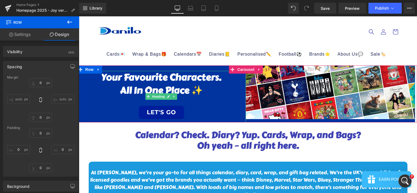
click at [112, 85] on h1 "All in One Place ✨" at bounding box center [161, 90] width 169 height 13
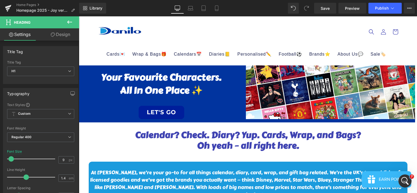
click at [67, 38] on link "Design" at bounding box center [61, 34] width 40 height 12
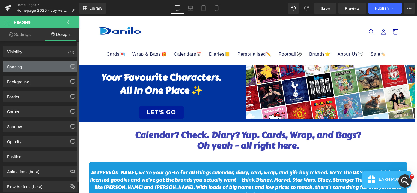
type input "20"
type input "0"
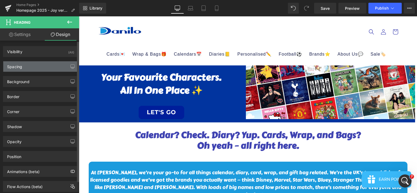
type input "0"
type input "12"
type input "0"
click at [47, 66] on div "Spacing" at bounding box center [40, 66] width 75 height 10
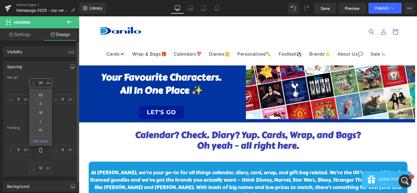
click at [41, 82] on input "20" at bounding box center [40, 82] width 23 height 9
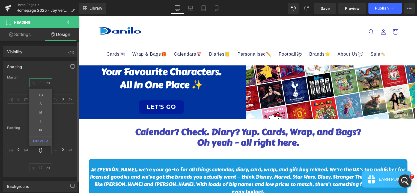
type input "10"
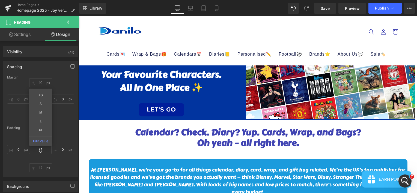
click at [251, 27] on header "Cards💌 Age🎂 Age [DEMOGRAPHIC_DATA] Age [DEMOGRAPHIC_DATA] Age [DEMOGRAPHIC_DATA…" at bounding box center [248, 40] width 328 height 49
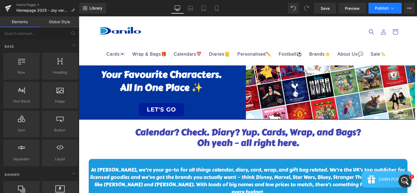
click at [381, 11] on button "Publish" at bounding box center [385, 8] width 33 height 11
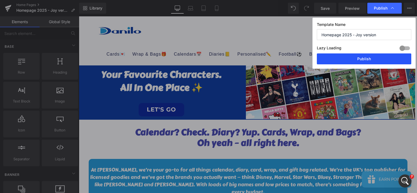
click at [352, 62] on button "Publish" at bounding box center [364, 59] width 94 height 11
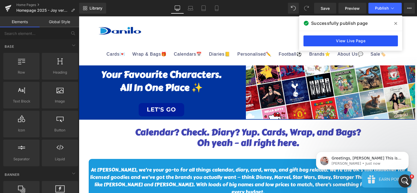
click at [316, 40] on link "View Live Page" at bounding box center [351, 40] width 94 height 11
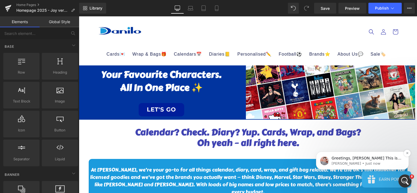
click at [365, 162] on p "[PERSON_NAME] • Just now" at bounding box center [367, 163] width 70 height 5
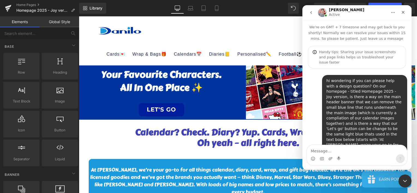
scroll to position [1, 0]
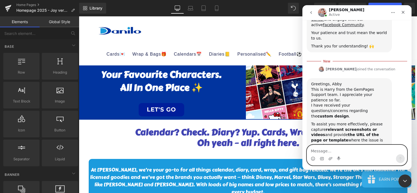
click at [324, 152] on textarea "Message…" at bounding box center [357, 149] width 100 height 9
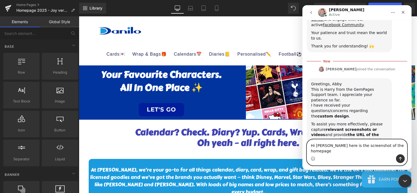
type textarea "Hi [PERSON_NAME] here is the screenshot of the homepage"
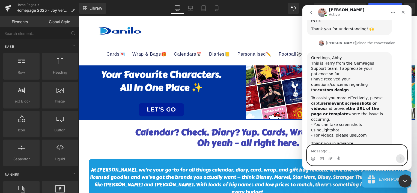
scroll to position [239, 0]
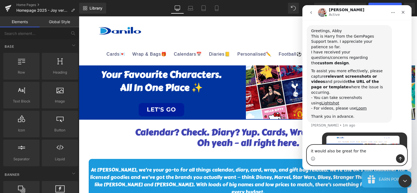
click at [373, 151] on textarea "it would also be great for the" at bounding box center [357, 149] width 100 height 9
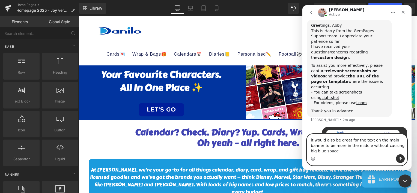
scroll to position [250, 0]
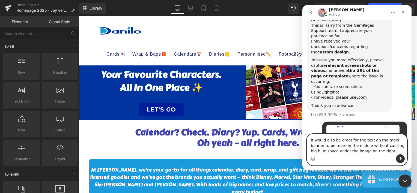
type textarea "it would also be great for the text on the main banner to be more in the middle…"
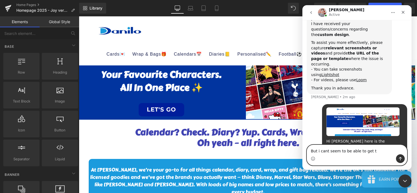
scroll to position [288, 0]
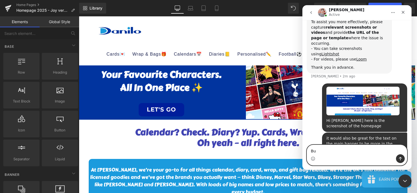
type textarea "B"
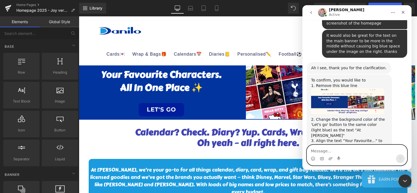
scroll to position [365, 0]
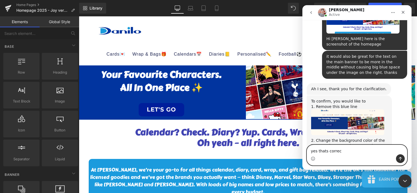
type textarea "yes thats correct"
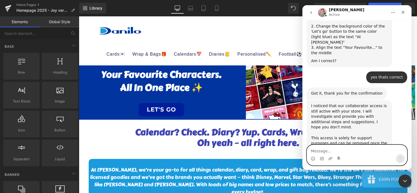
scroll to position [458, 0]
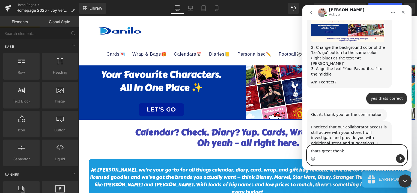
type textarea "thats great thanks"
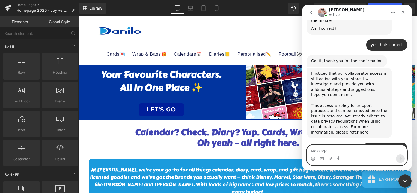
scroll to position [490, 0]
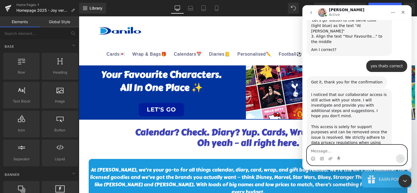
click at [373, 151] on textarea "Message…" at bounding box center [357, 149] width 100 height 9
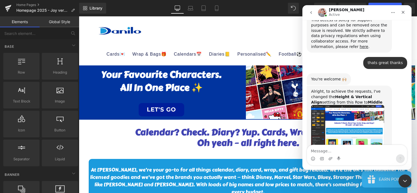
scroll to position [601, 0]
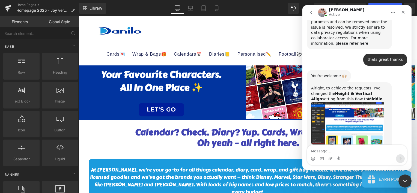
click at [29, 5] on div at bounding box center [208, 88] width 417 height 177
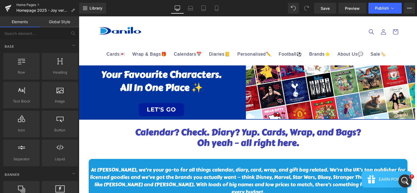
click at [29, 5] on link "Home Pages" at bounding box center [47, 5] width 63 height 4
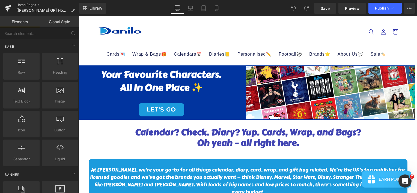
click at [25, 5] on link "Home Pages" at bounding box center [47, 5] width 63 height 4
click at [385, 7] on span "Publish" at bounding box center [382, 8] width 14 height 4
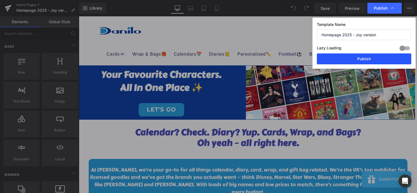
click at [366, 61] on button "Publish" at bounding box center [364, 59] width 94 height 11
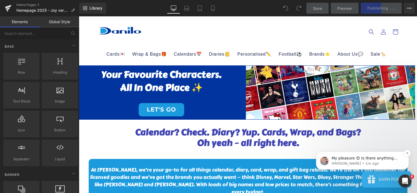
click at [385, 164] on p "Harry • 1m ago" at bounding box center [367, 163] width 70 height 5
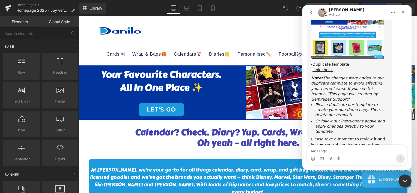
scroll to position [816, 0]
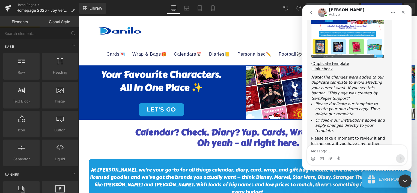
click at [287, 27] on div at bounding box center [208, 88] width 417 height 177
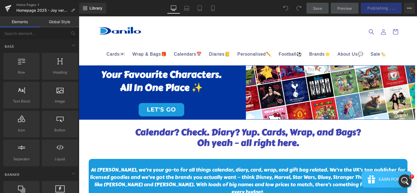
scroll to position [807, 0]
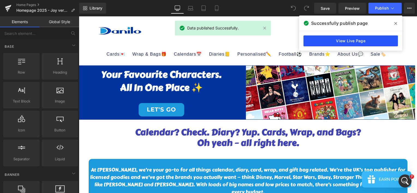
click at [366, 40] on link "View Live Page" at bounding box center [351, 40] width 94 height 11
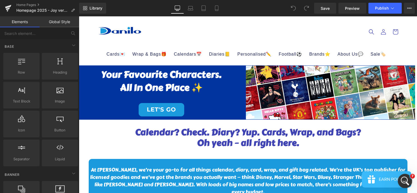
click at [406, 179] on icon "Open Intercom Messenger" at bounding box center [404, 180] width 9 height 9
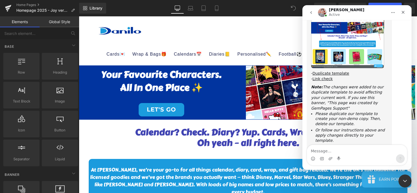
click at [348, 149] on textarea "Message…" at bounding box center [357, 149] width 100 height 9
type textarea "thats it thanks so much Harry"
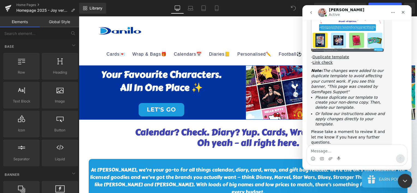
click at [404, 179] on icon "Close Intercom Messenger" at bounding box center [404, 180] width 7 height 7
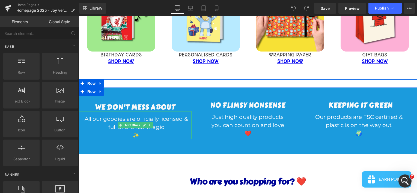
scroll to position [844, 0]
click at [174, 103] on h1 "WE DON'T MESS ABOUT" at bounding box center [135, 107] width 113 height 8
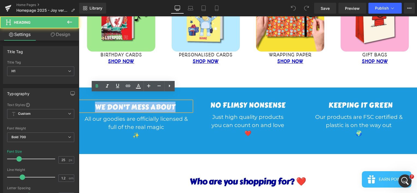
drag, startPoint x: 174, startPoint y: 102, endPoint x: 92, endPoint y: 102, distance: 81.6
click at [92, 103] on h1 "WE DON'T MESS ABOUT" at bounding box center [135, 107] width 113 height 8
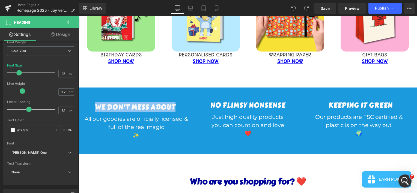
scroll to position [119, 0]
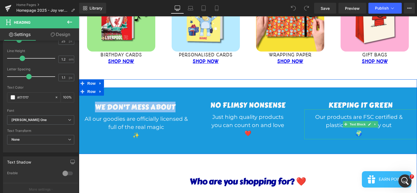
click at [322, 129] on p "🌍" at bounding box center [358, 133] width 109 height 8
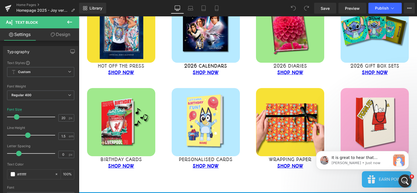
scroll to position [232, 0]
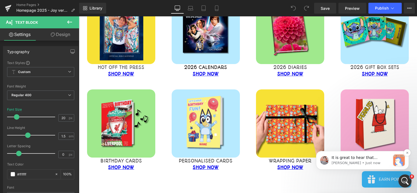
click at [371, 157] on p "It is great to hear that everything is all set with you now, Abby By the way, m…" at bounding box center [361, 157] width 59 height 5
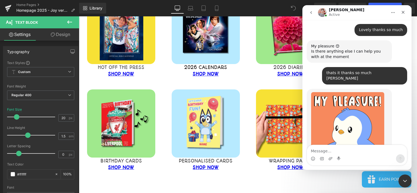
scroll to position [931, 0]
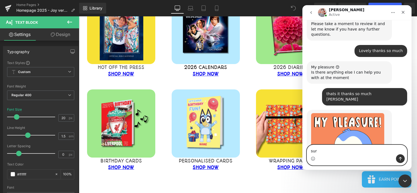
type textarea "sure"
